Goal: Task Accomplishment & Management: Complete application form

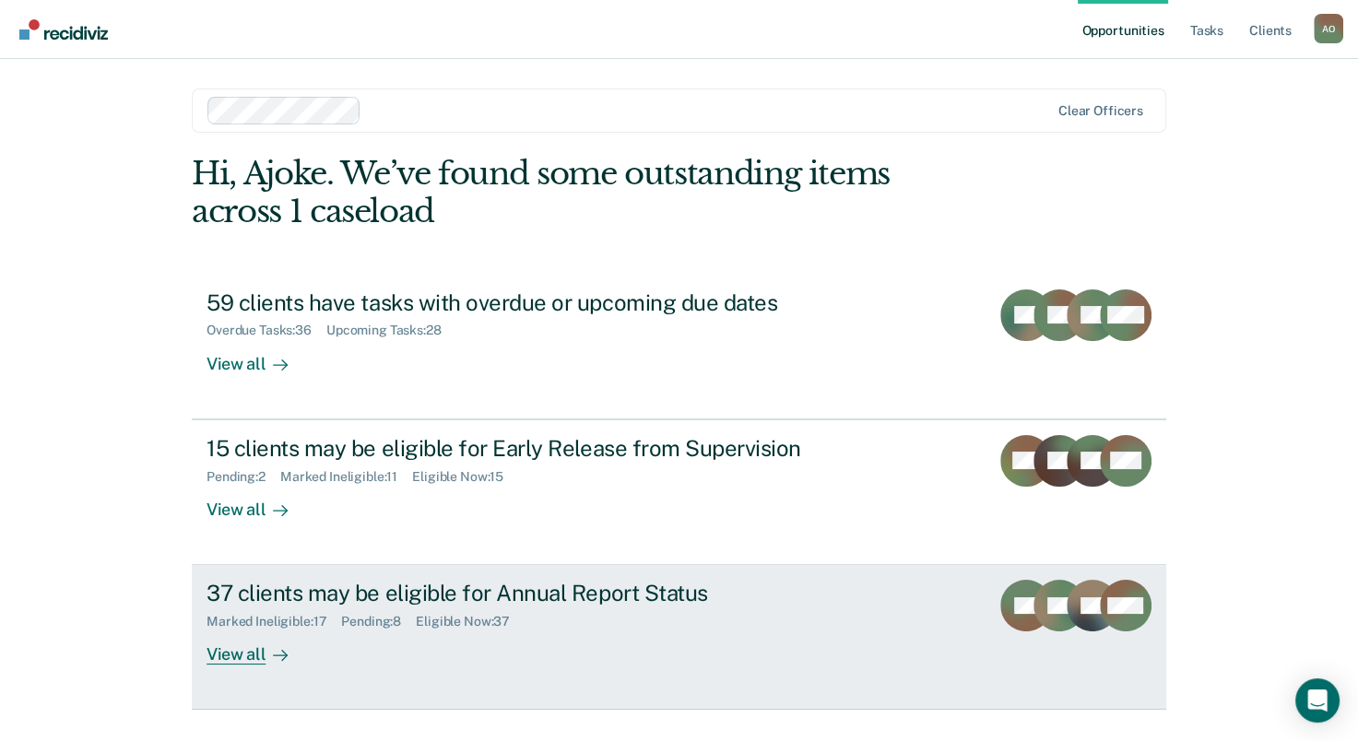
click at [231, 657] on div "View all" at bounding box center [258, 648] width 103 height 36
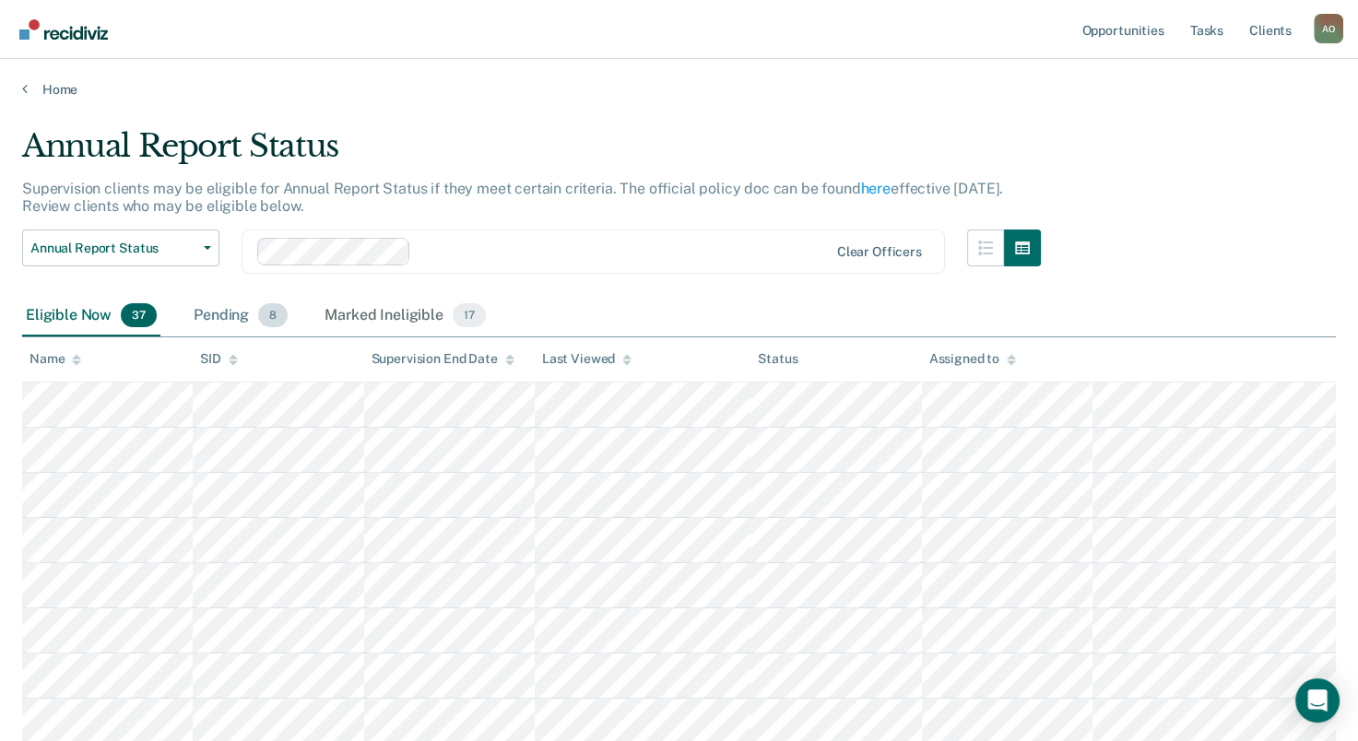
click at [218, 312] on div "Pending 8" at bounding box center [240, 316] width 101 height 41
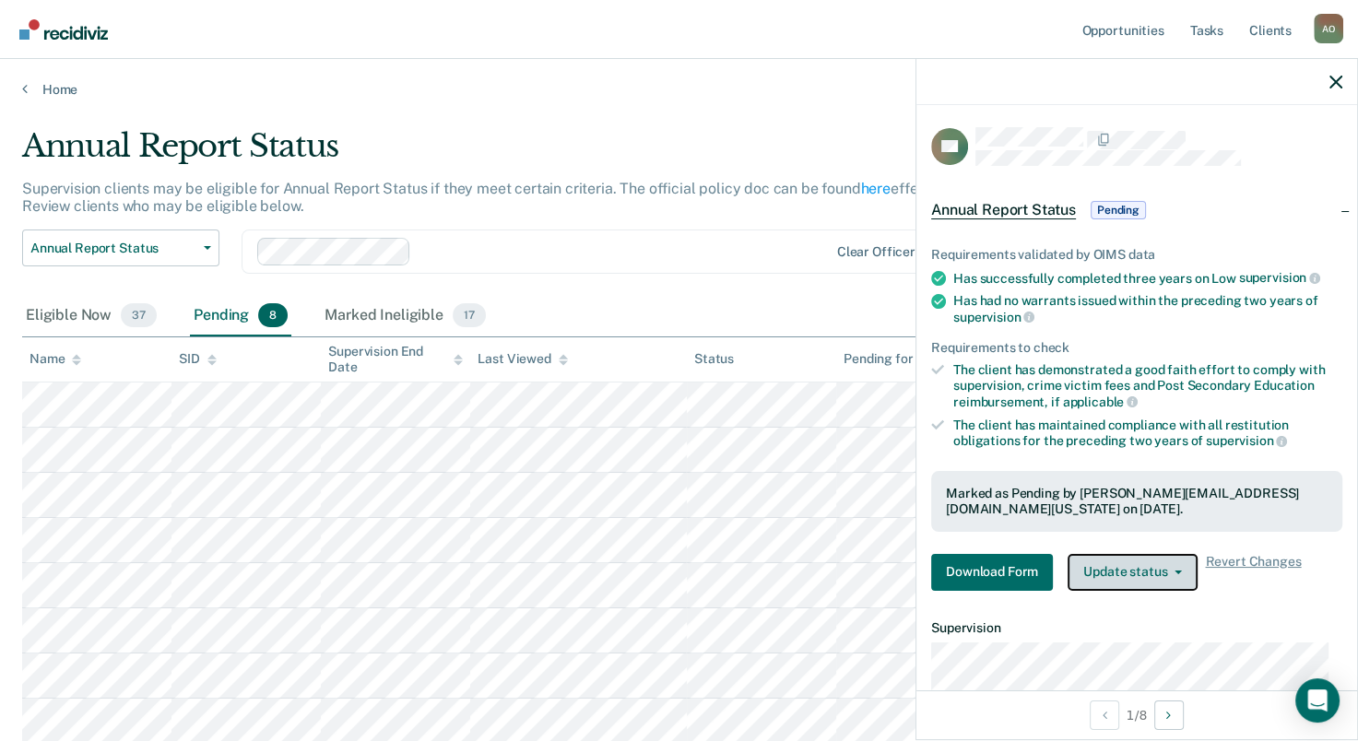
click at [1144, 575] on button "Update status" at bounding box center [1133, 572] width 130 height 37
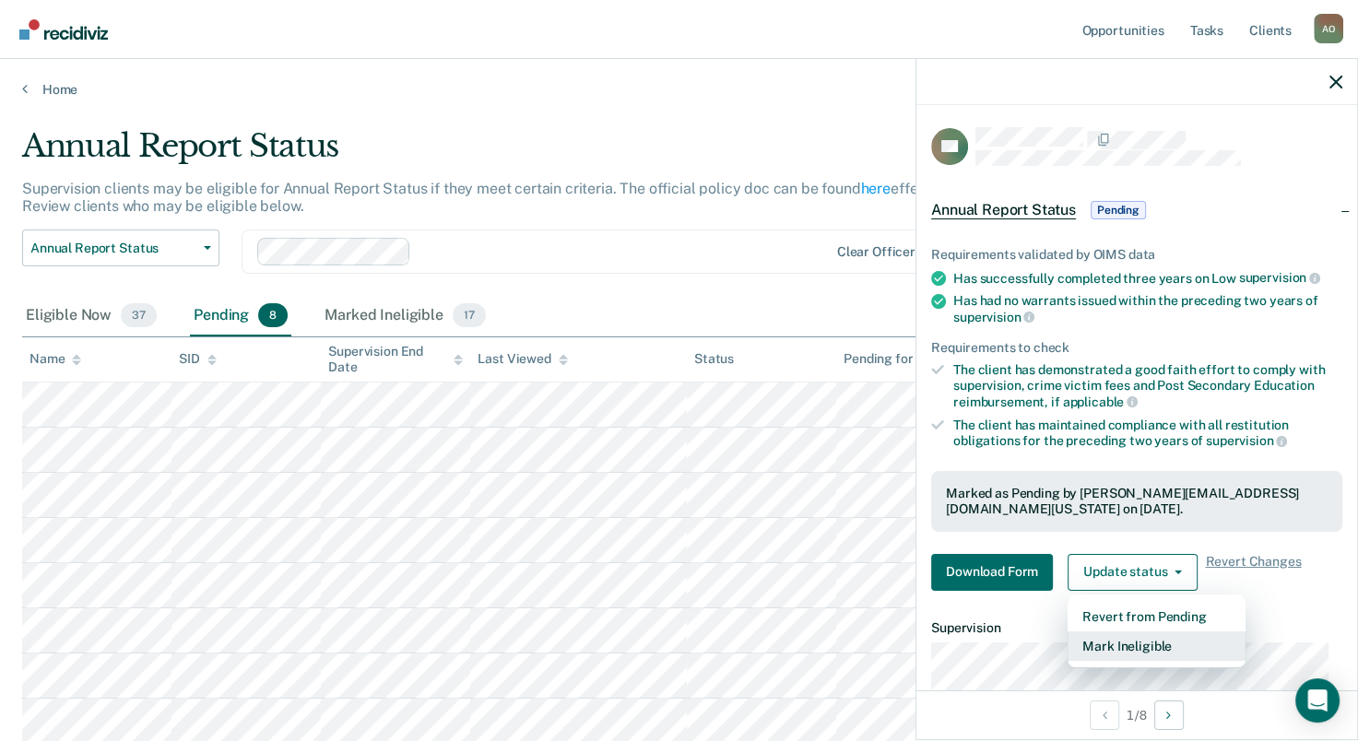
click at [1148, 640] on button "Mark Ineligible" at bounding box center [1157, 647] width 178 height 30
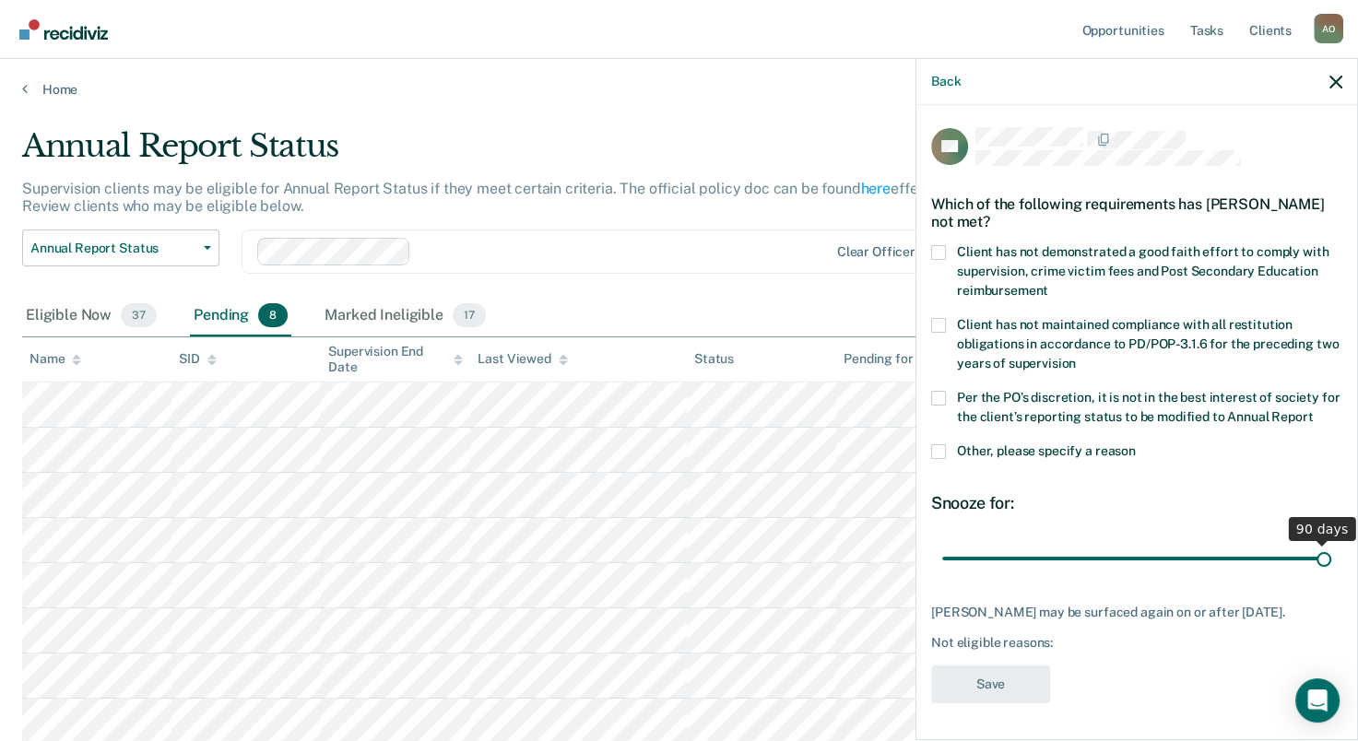
drag, startPoint x: 1066, startPoint y: 575, endPoint x: 1327, endPoint y: 595, distance: 261.7
type input "90"
click at [1327, 575] on input "range" at bounding box center [1136, 559] width 389 height 32
click at [937, 247] on span at bounding box center [938, 252] width 15 height 15
click at [1048, 284] on input "Client has not demonstrated a good faith effort to comply with supervision, cri…" at bounding box center [1048, 284] width 0 height 0
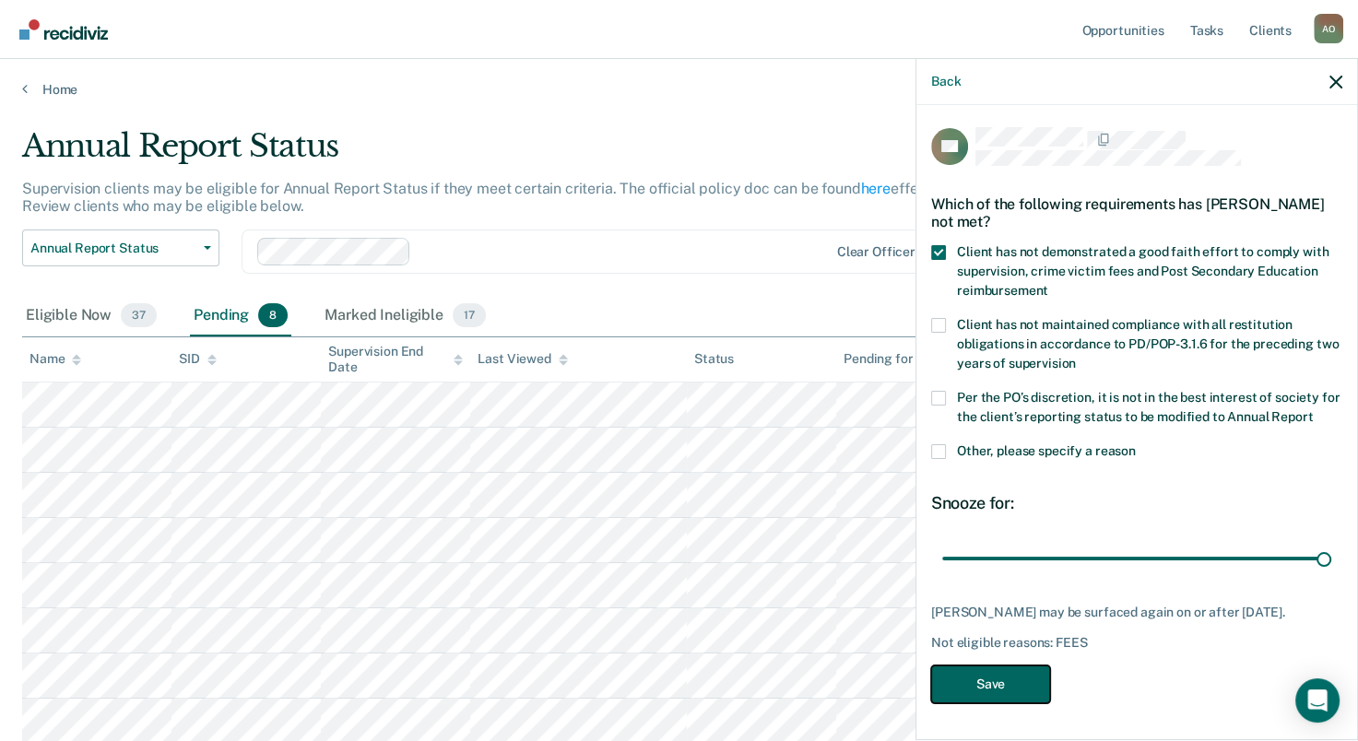
click at [987, 704] on button "Save" at bounding box center [990, 685] width 119 height 38
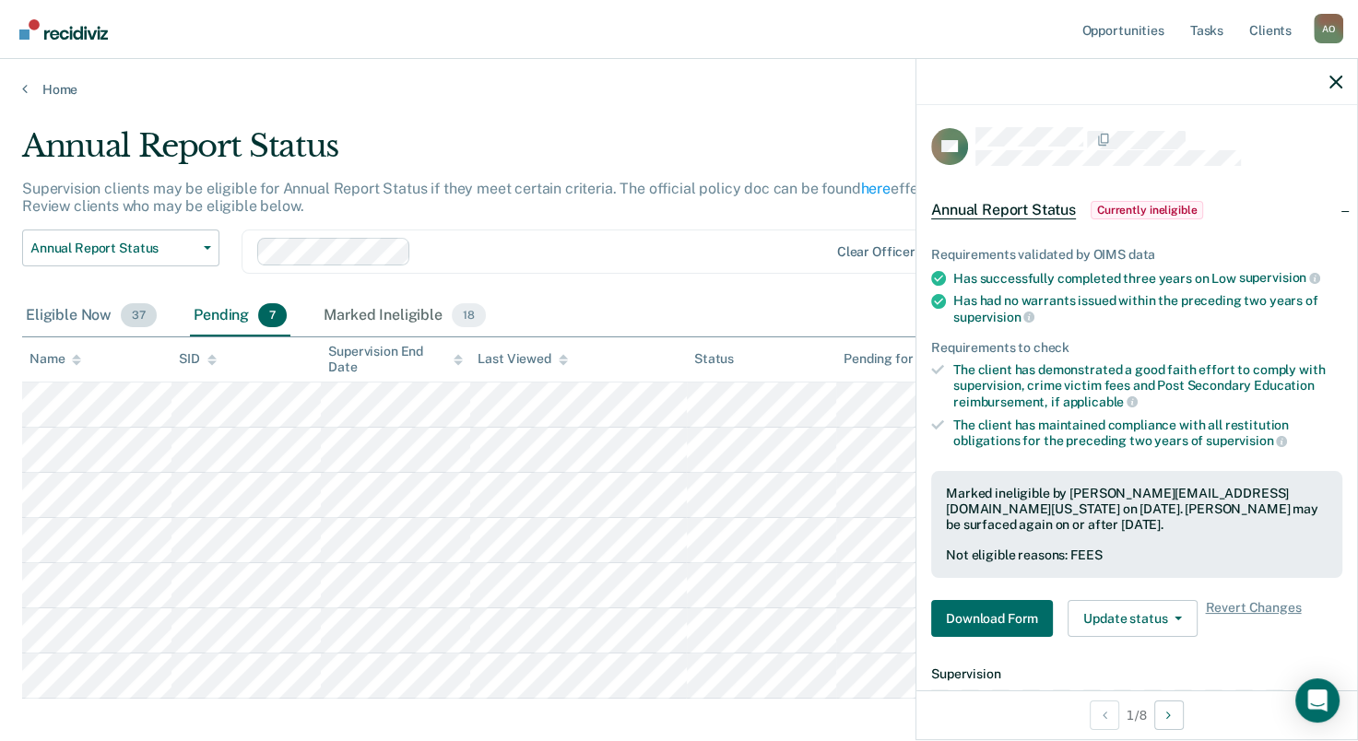
click at [67, 310] on div "Eligible Now 37" at bounding box center [91, 316] width 138 height 41
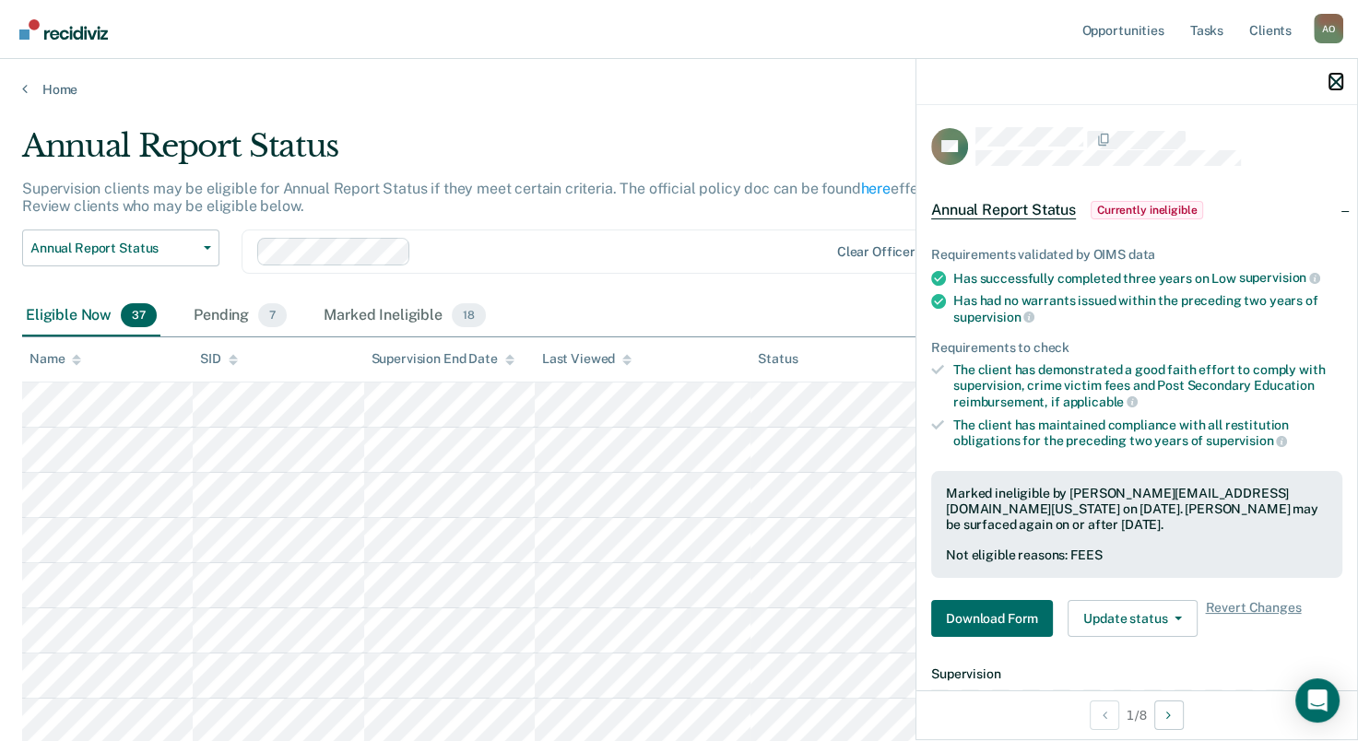
click at [1333, 83] on icon "button" at bounding box center [1336, 82] width 13 height 13
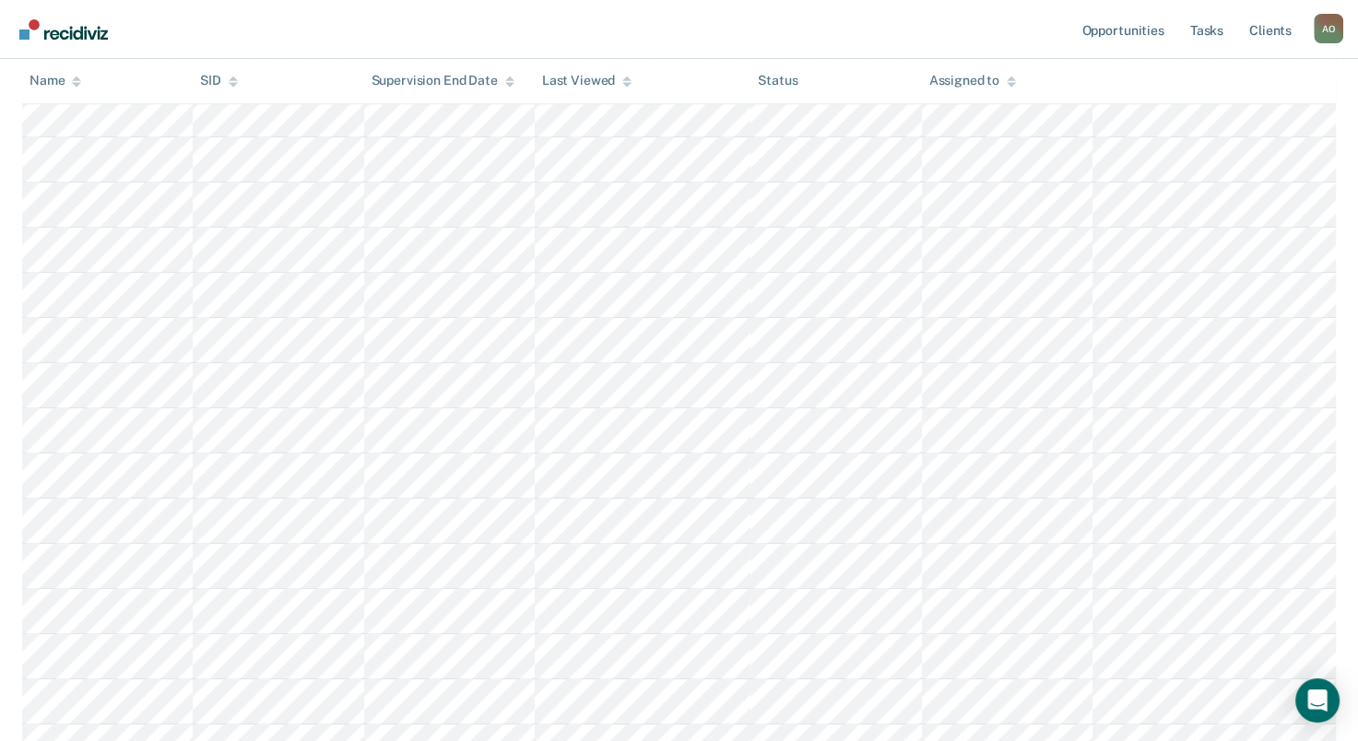
scroll to position [1107, 0]
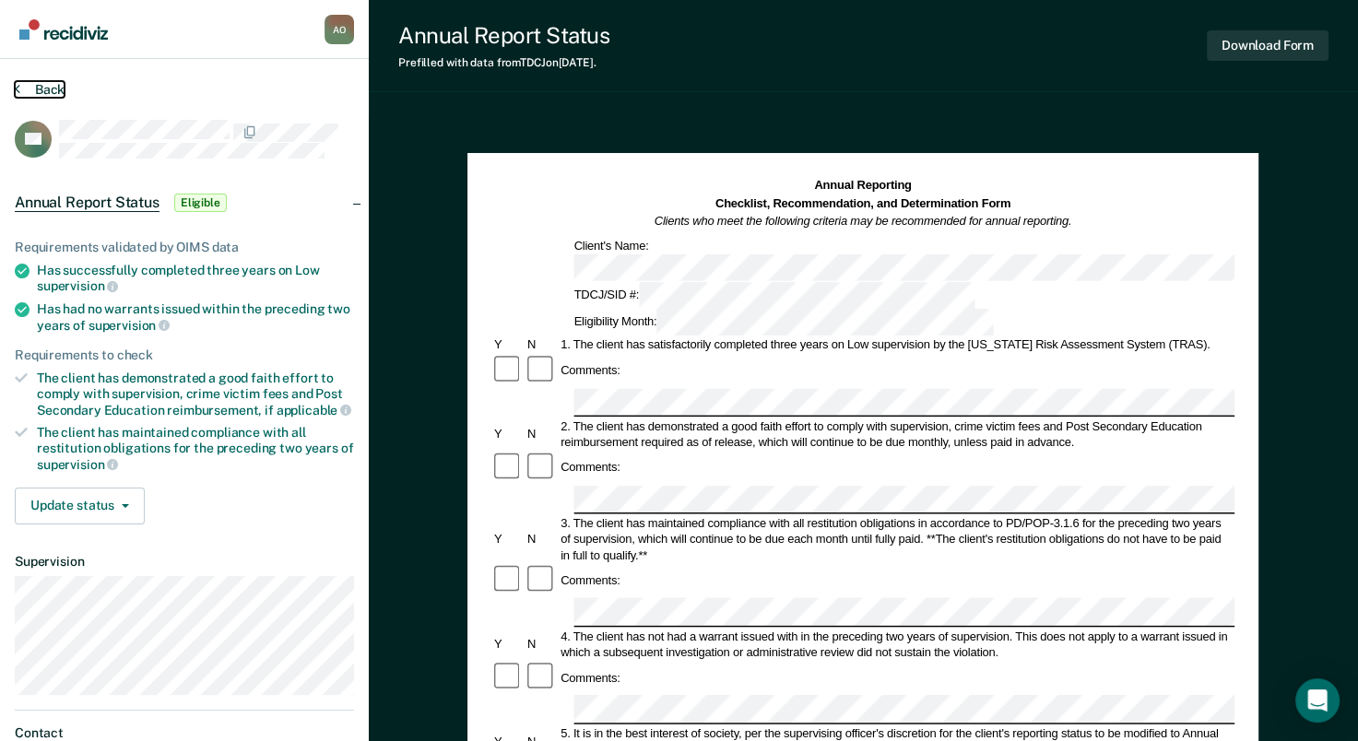
click at [37, 88] on button "Back" at bounding box center [40, 89] width 50 height 17
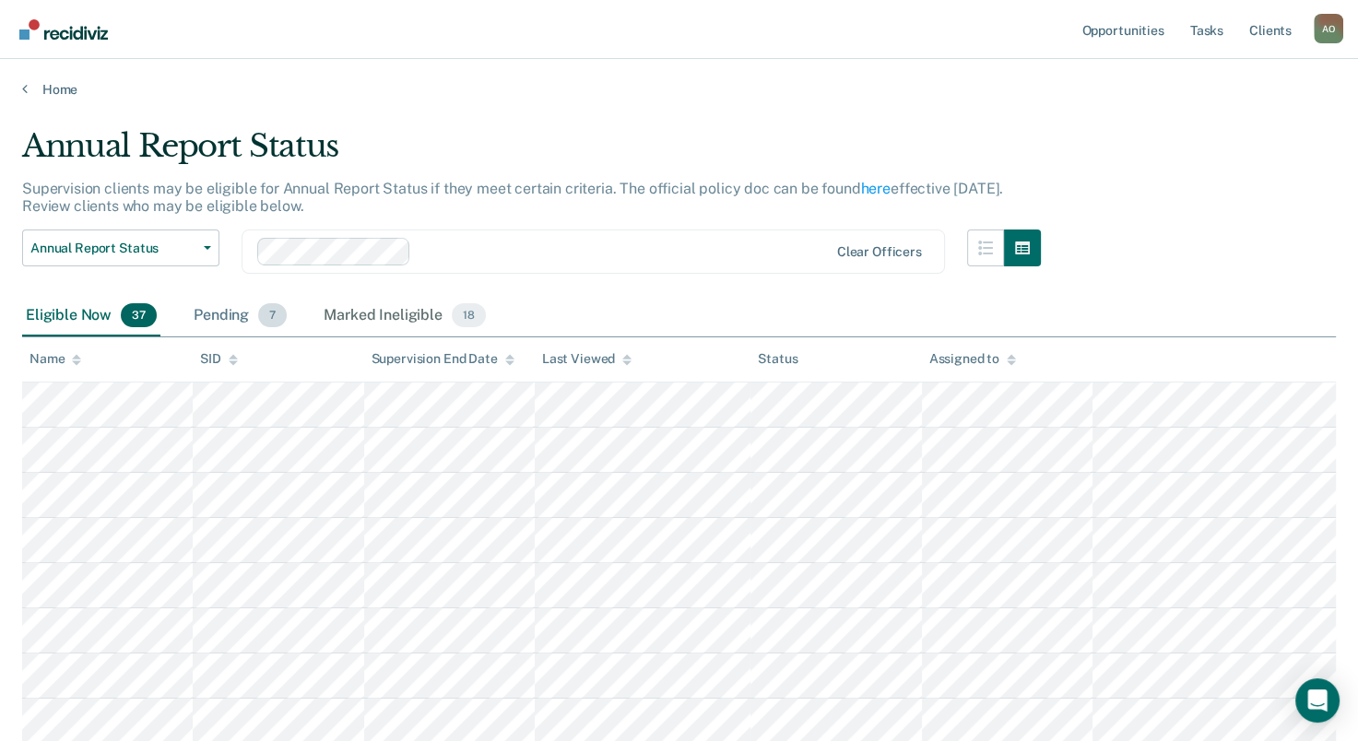
click at [212, 320] on div "Pending 7" at bounding box center [240, 316] width 101 height 41
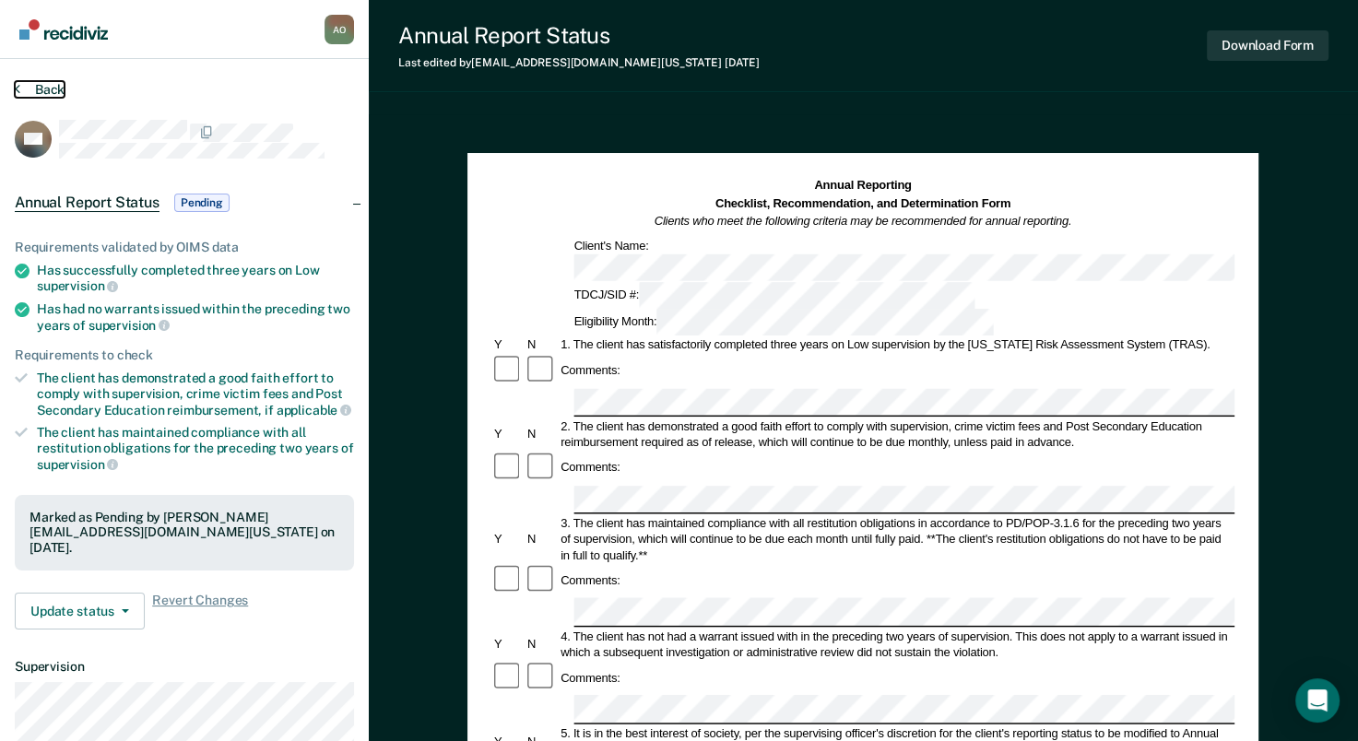
click at [36, 84] on button "Back" at bounding box center [40, 89] width 50 height 17
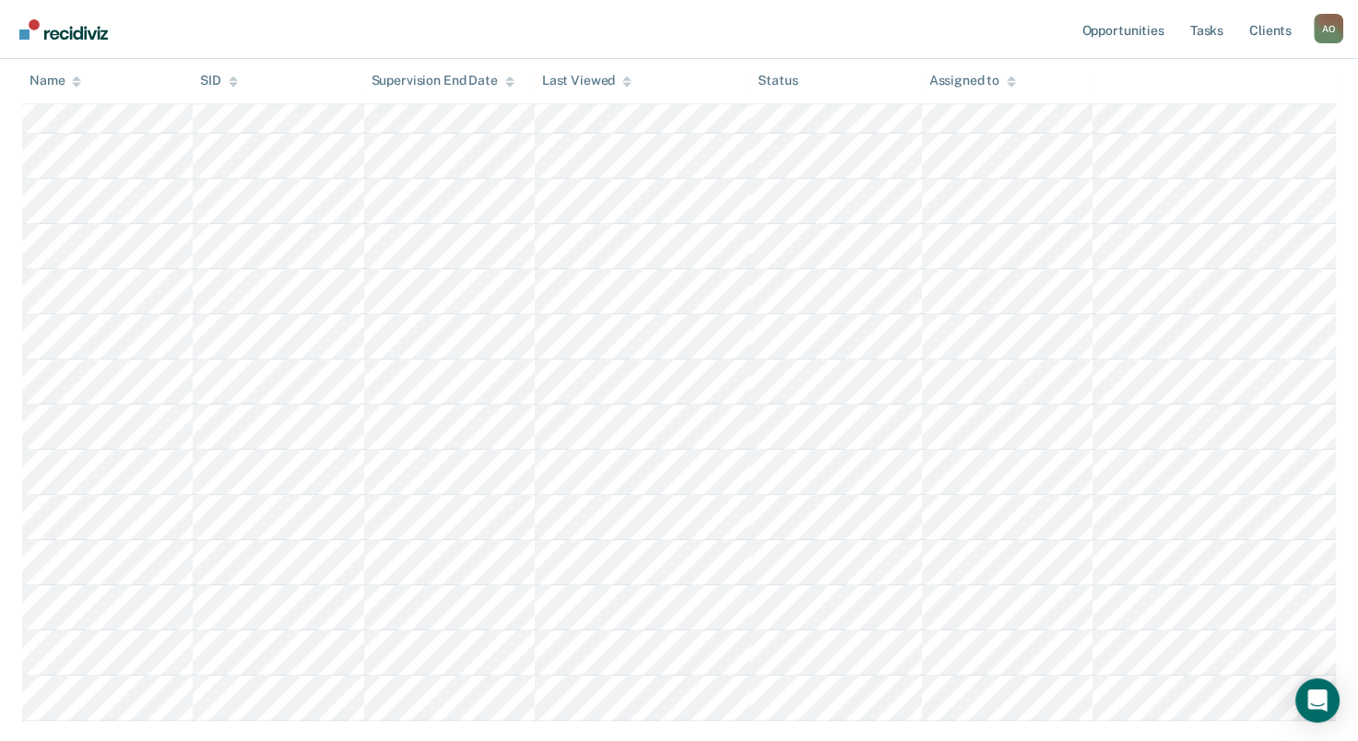
scroll to position [1291, 0]
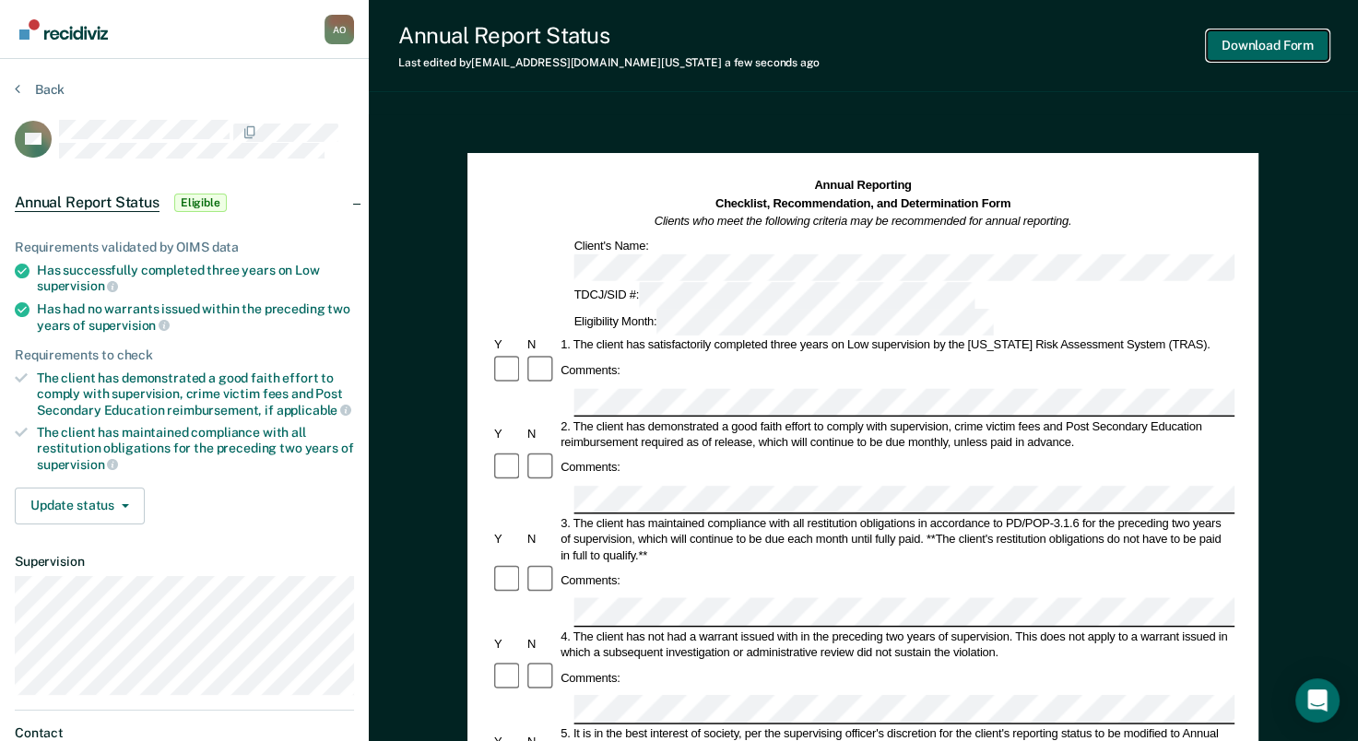
click at [1250, 44] on button "Download Form" at bounding box center [1268, 45] width 122 height 30
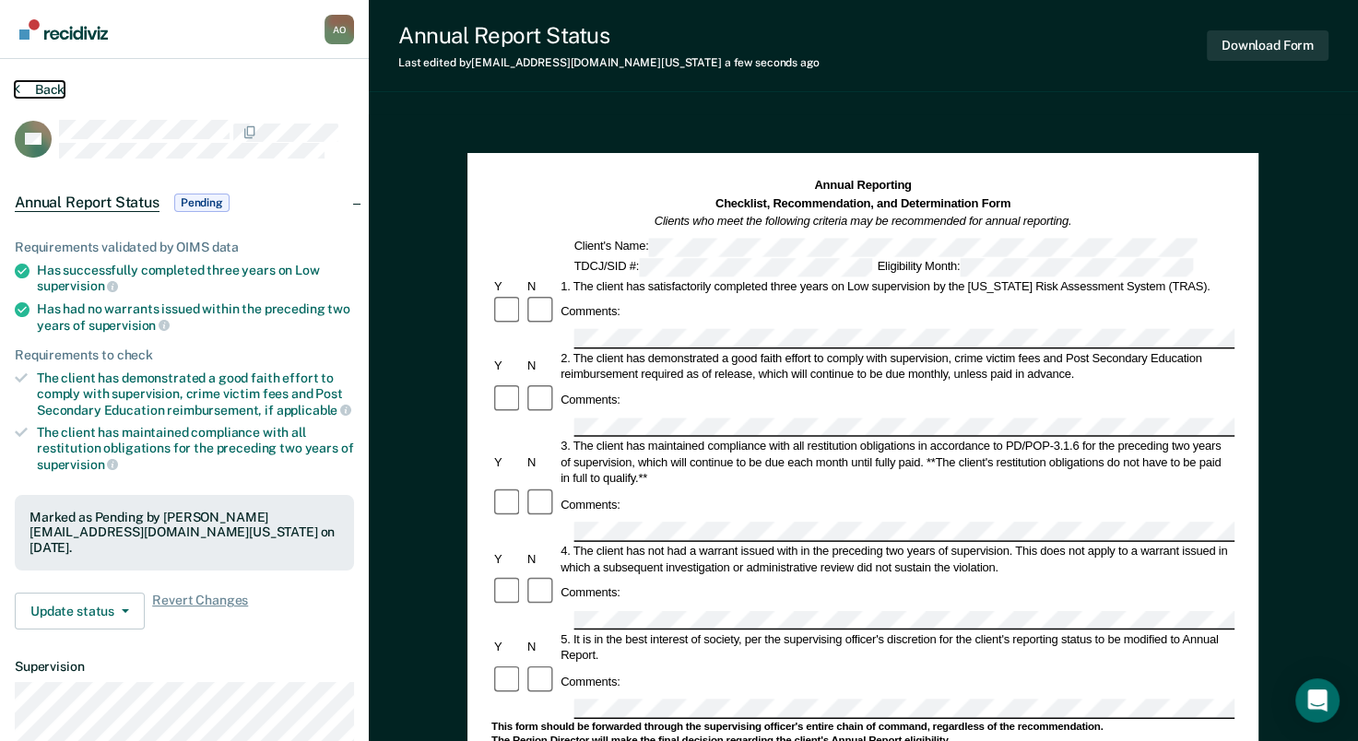
click at [47, 92] on button "Back" at bounding box center [40, 89] width 50 height 17
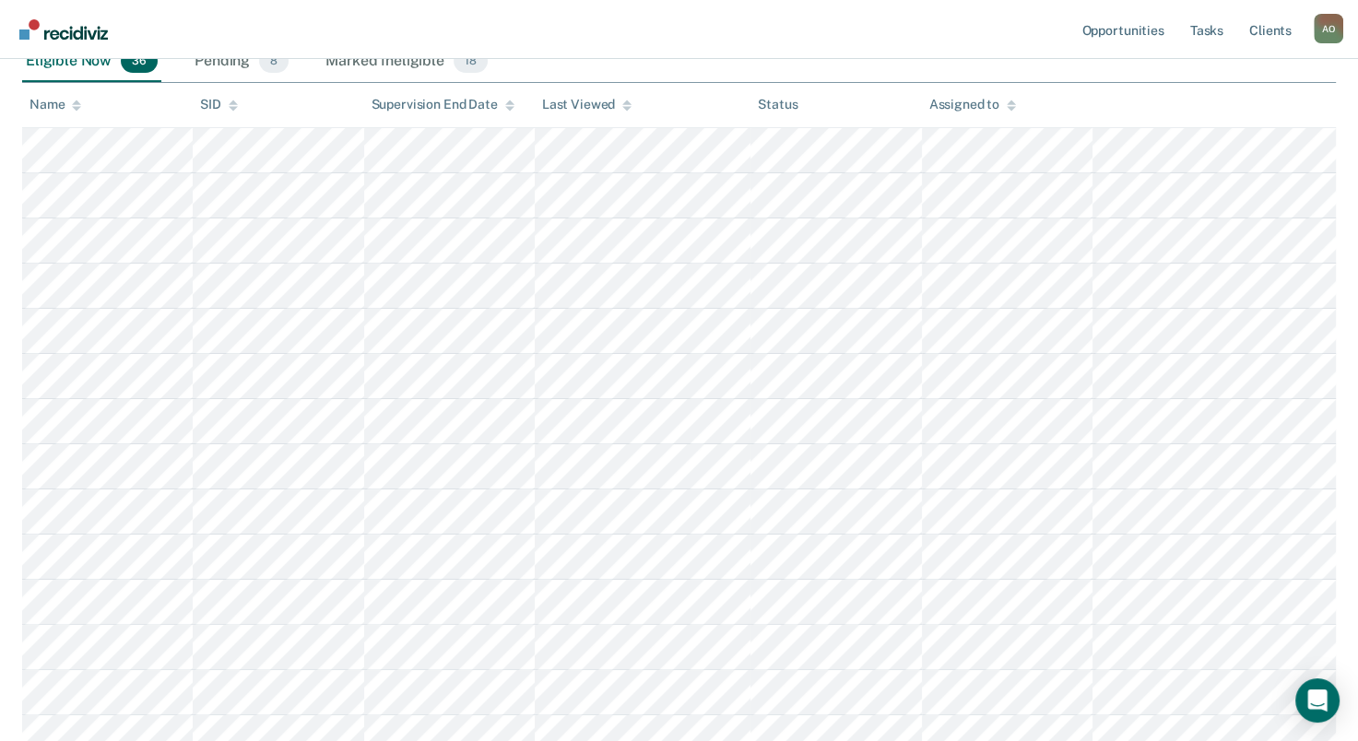
scroll to position [184, 0]
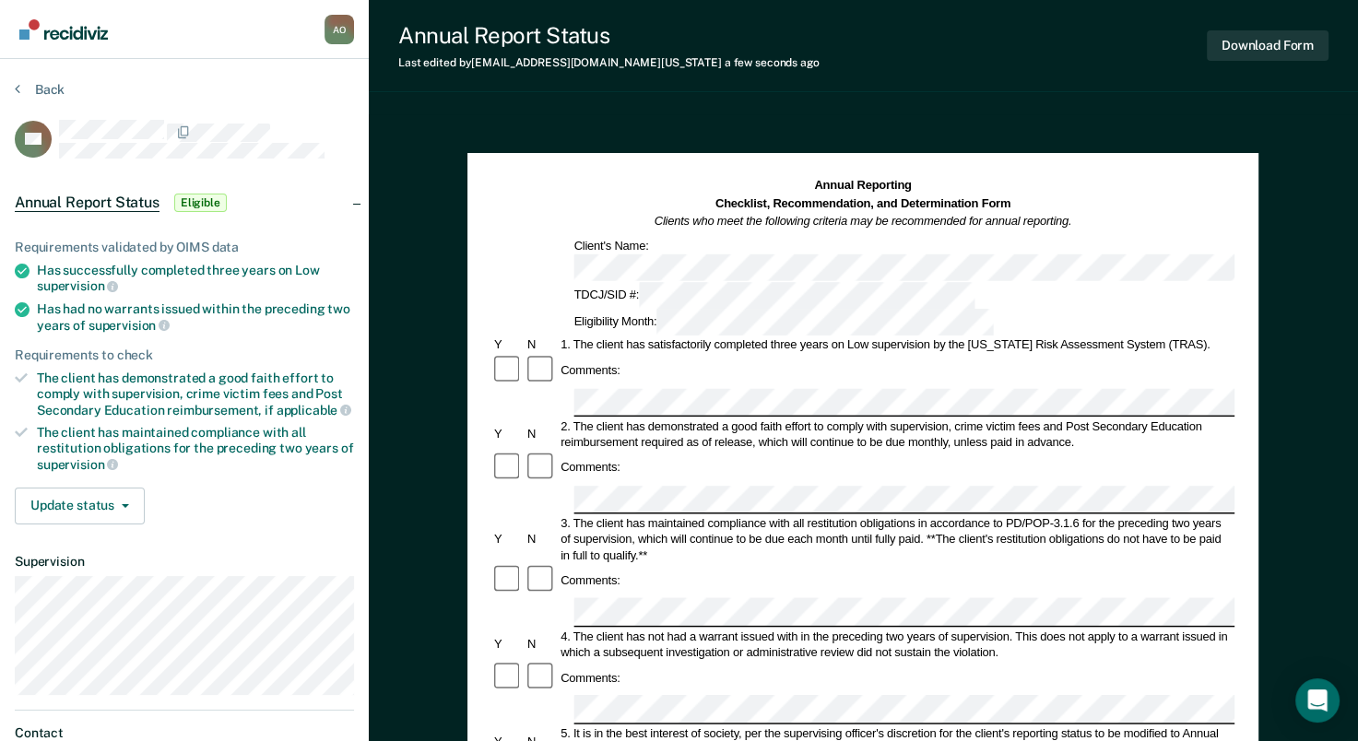
drag, startPoint x: 364, startPoint y: 435, endPoint x: 382, endPoint y: 435, distance: 17.5
click at [366, 435] on div "Requirements validated by OIMS data Has successfully completed three years on L…" at bounding box center [184, 374] width 369 height 329
click at [416, 435] on div "Annual Reporting Checklist, Recommendation, and Determination Form Clients who …" at bounding box center [863, 721] width 989 height 1214
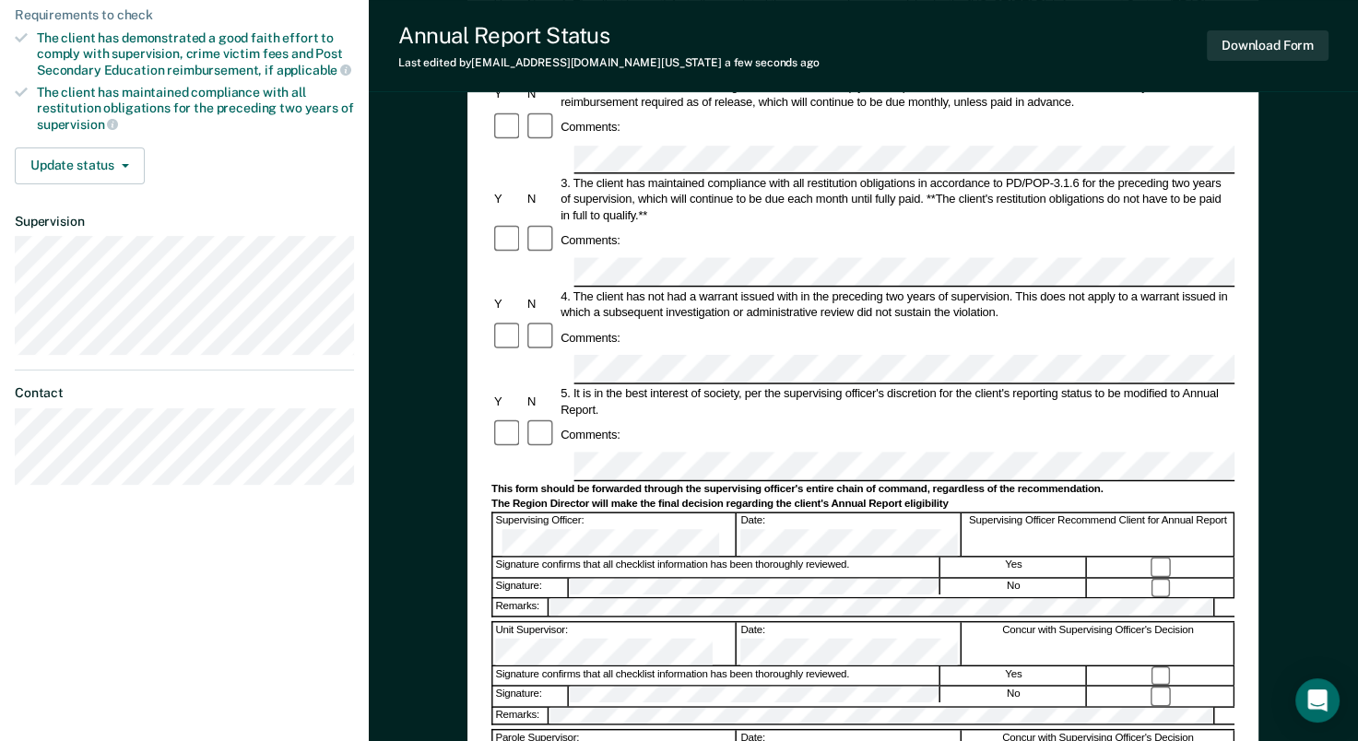
scroll to position [369, 0]
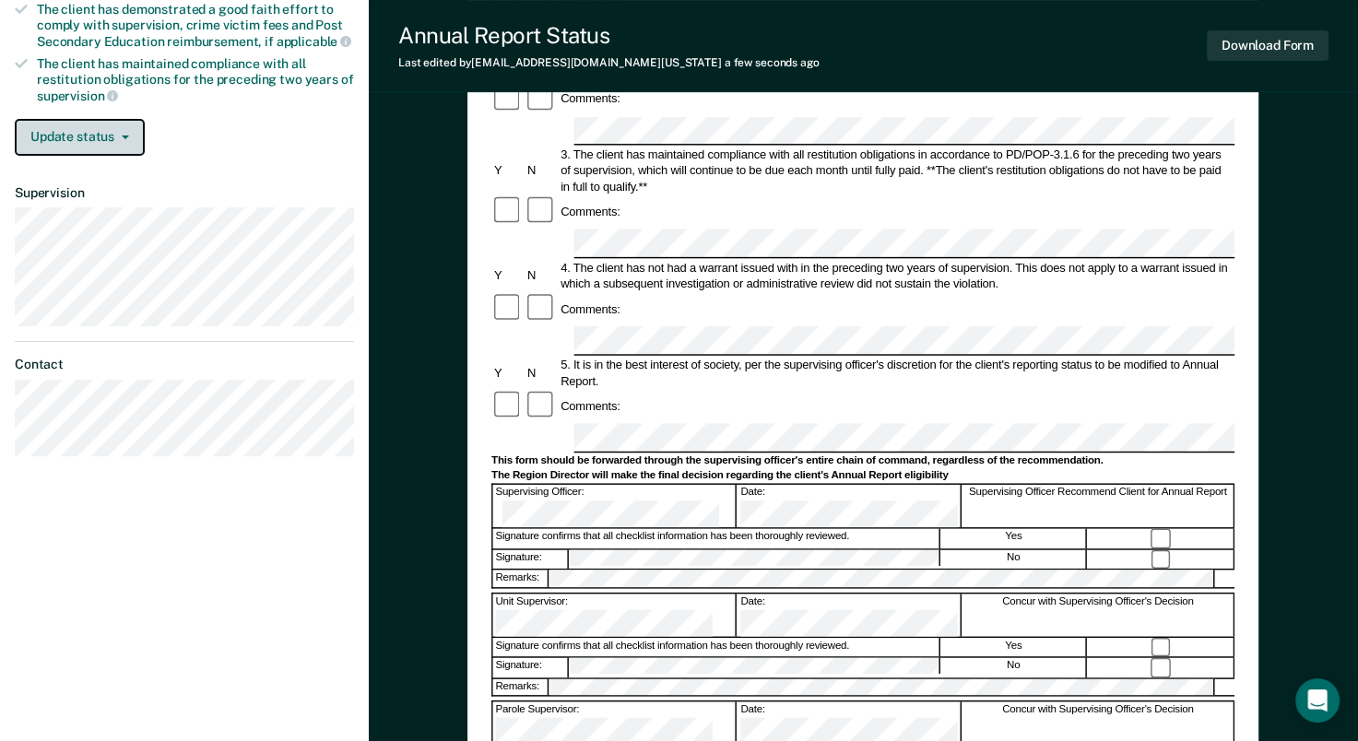
click at [117, 136] on span "button" at bounding box center [121, 138] width 15 height 4
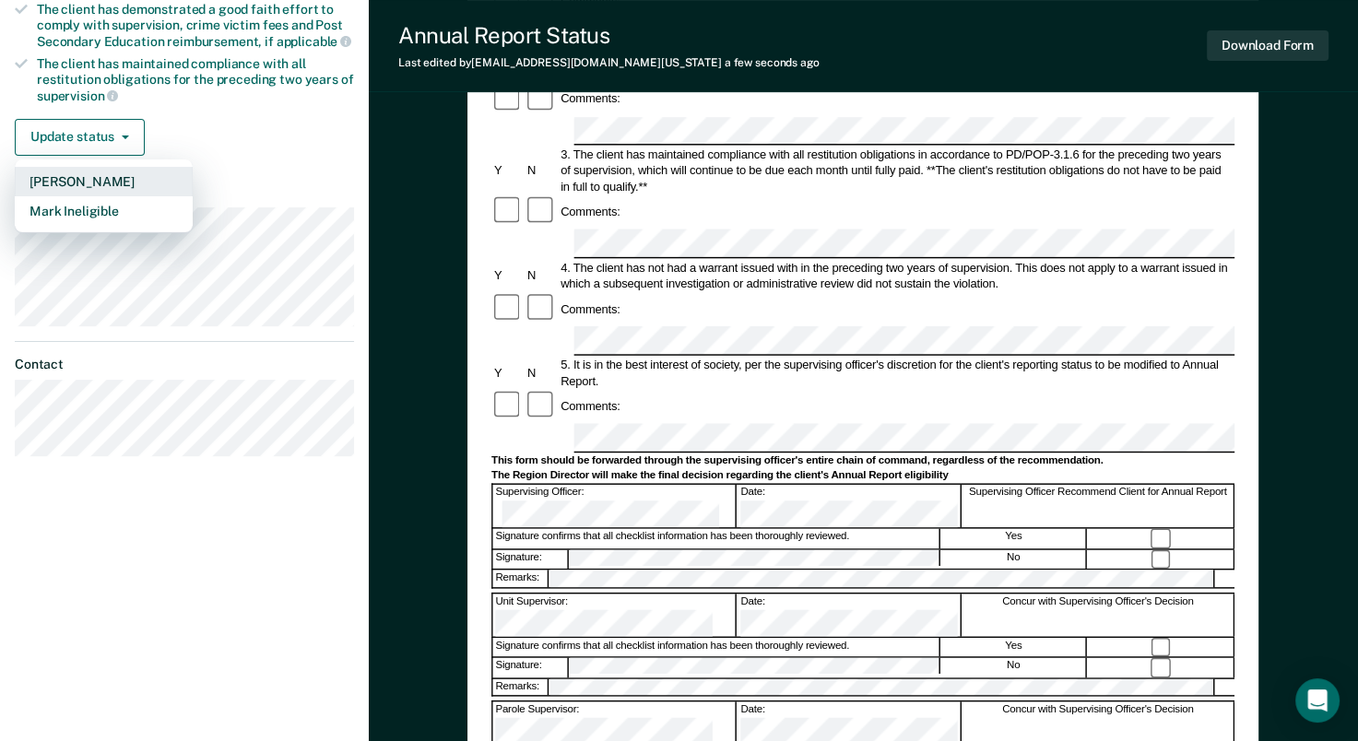
click at [96, 172] on button "[PERSON_NAME]" at bounding box center [104, 182] width 178 height 30
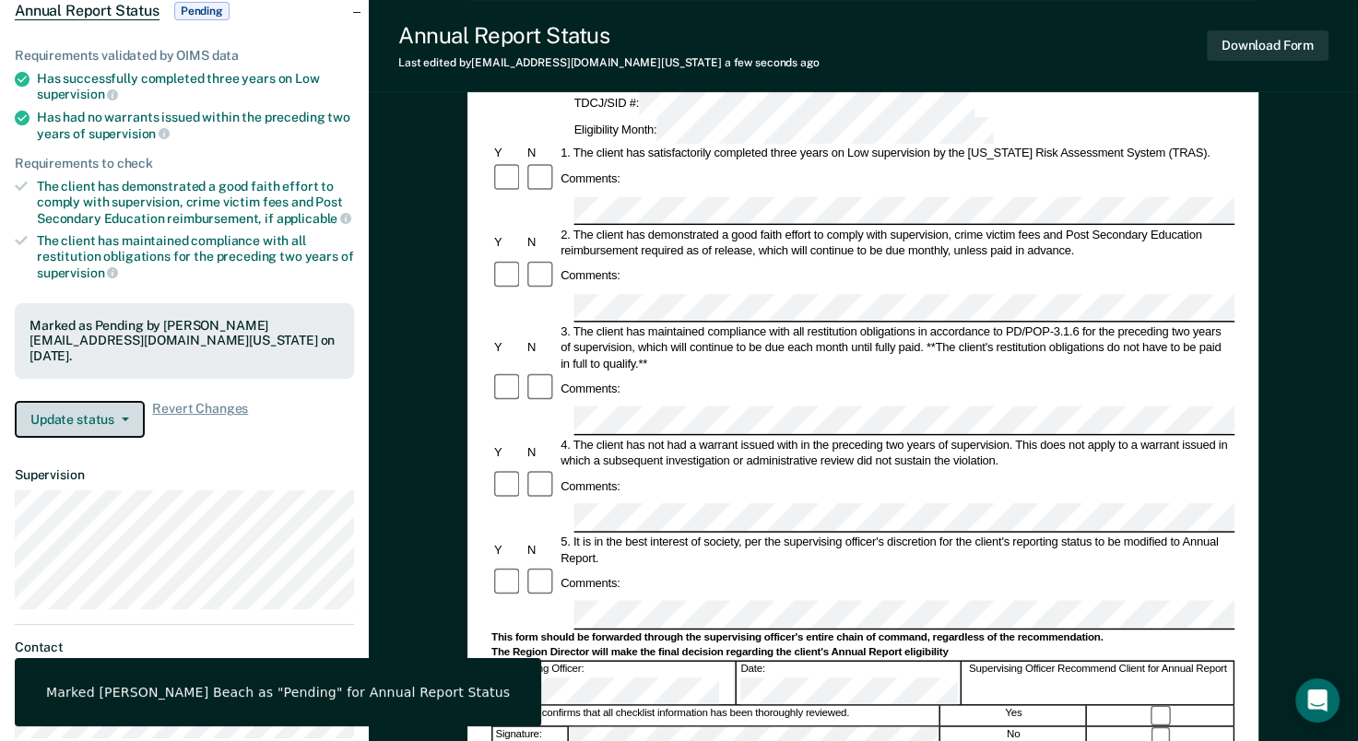
scroll to position [0, 0]
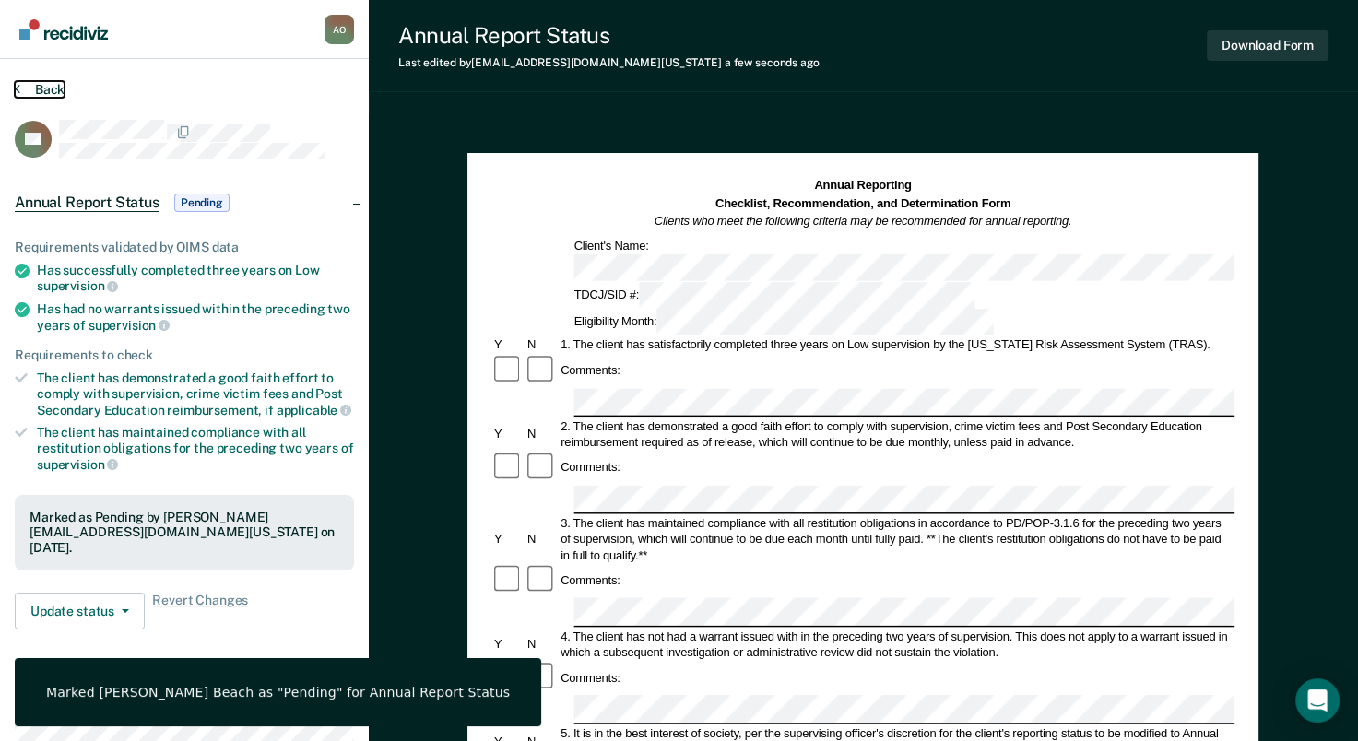
click at [47, 85] on button "Back" at bounding box center [40, 89] width 50 height 17
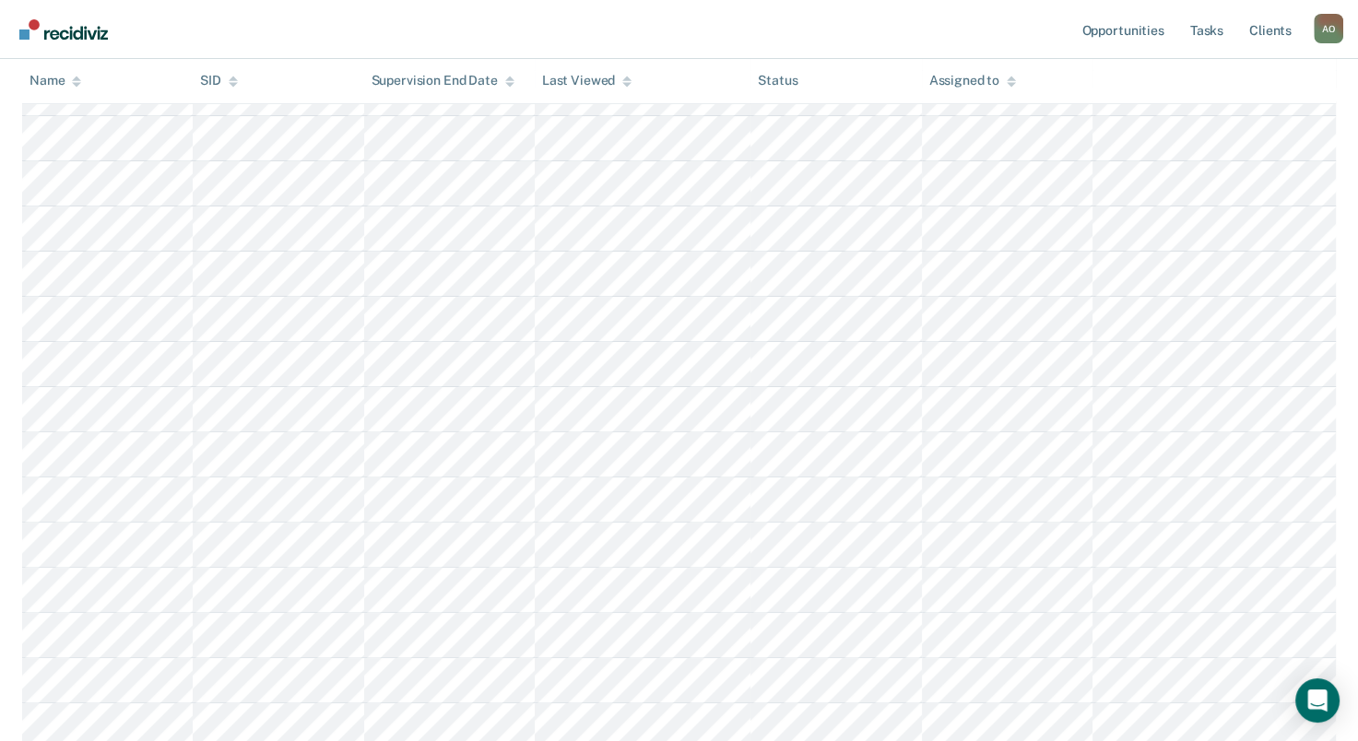
scroll to position [369, 0]
